Goal: Find specific page/section: Find specific page/section

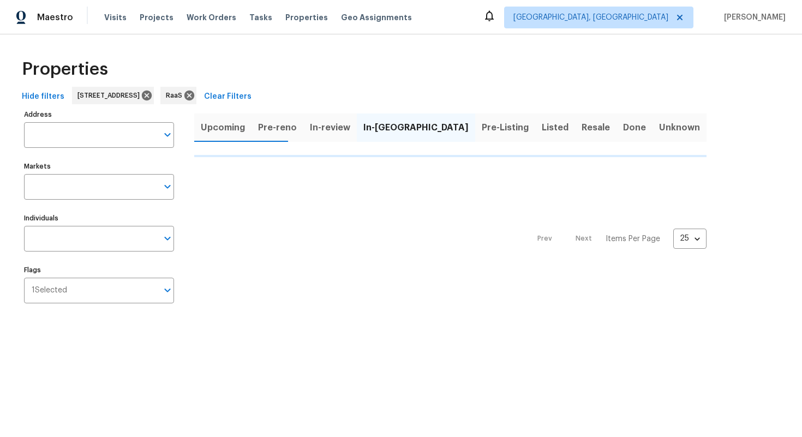
type input "[STREET_ADDRESS]"
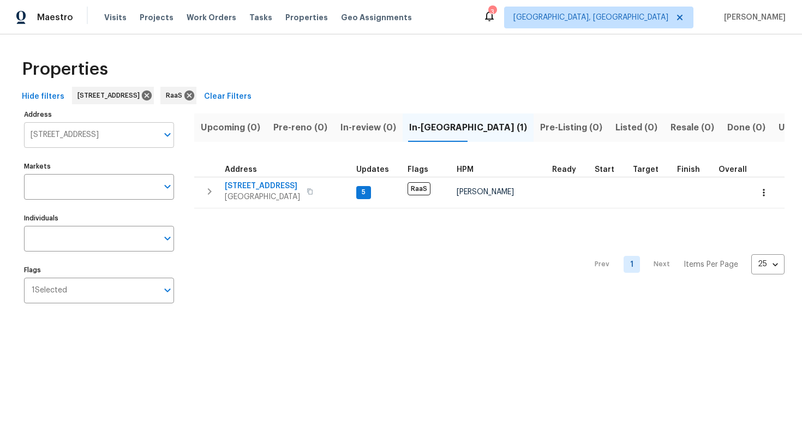
click at [80, 137] on input "[STREET_ADDRESS]" at bounding box center [91, 135] width 134 height 26
click at [80, 136] on input "[STREET_ADDRESS]" at bounding box center [91, 135] width 134 height 26
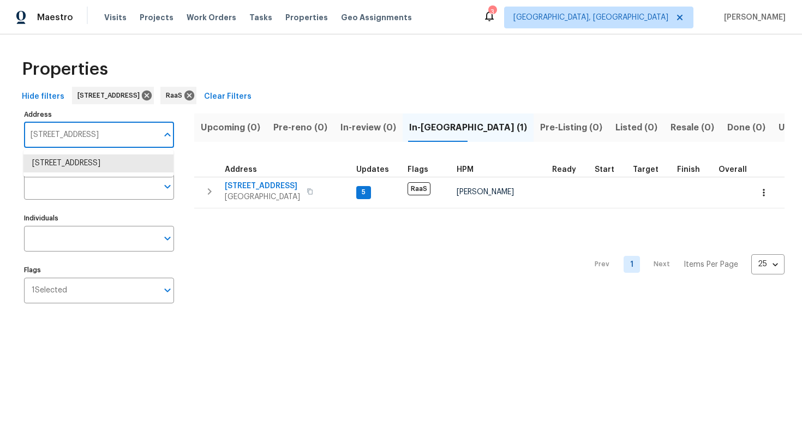
paste input "[STREET_ADDRESS][PERSON_NAME]"
type input "[STREET_ADDRESS][PERSON_NAME]"
click at [75, 158] on li "115 Glynn Addy Dr Stockbridge GA 30281" at bounding box center [98, 168] width 150 height 29
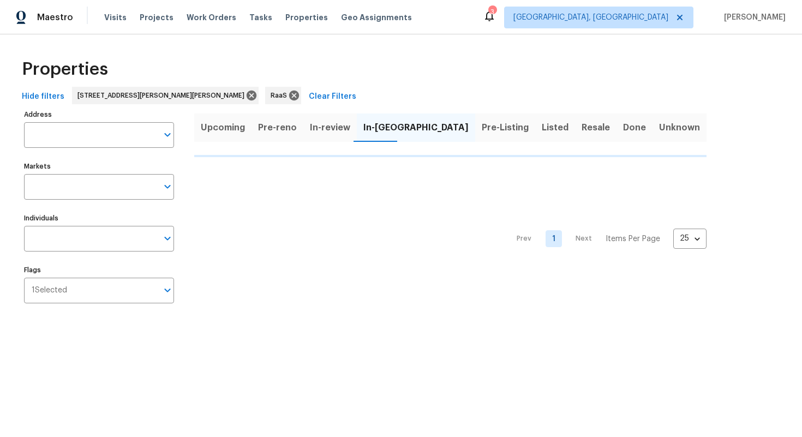
type input "115 Glynn Addy Dr Stockbridge GA 30281"
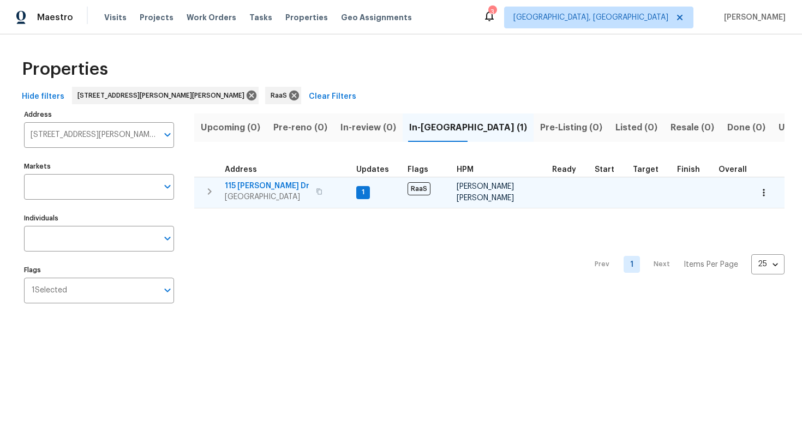
click at [278, 184] on span "115 Glynn Addy Dr" at bounding box center [267, 186] width 85 height 11
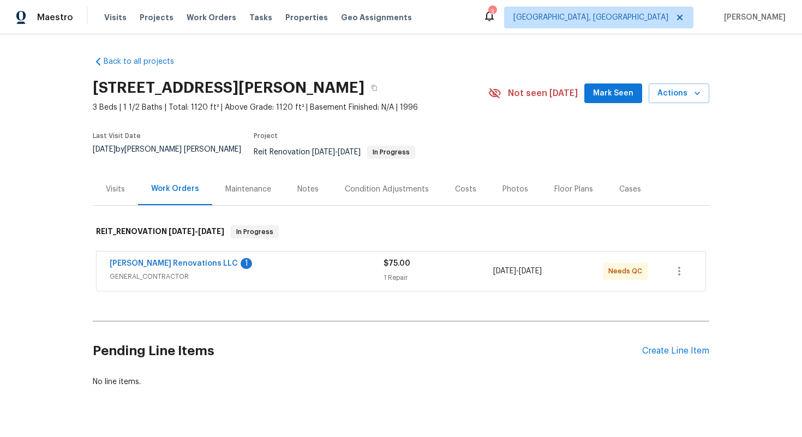
click at [465, 184] on div "Costs" at bounding box center [465, 189] width 21 height 11
